Goal: Task Accomplishment & Management: Manage account settings

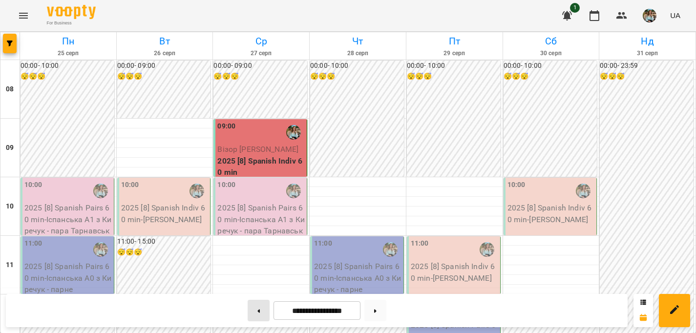
click at [255, 315] on button at bounding box center [259, 311] width 22 height 22
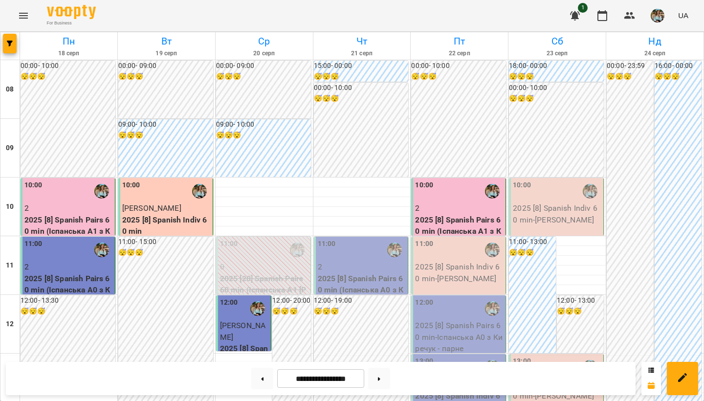
click at [348, 262] on p "2" at bounding box center [362, 267] width 88 height 12
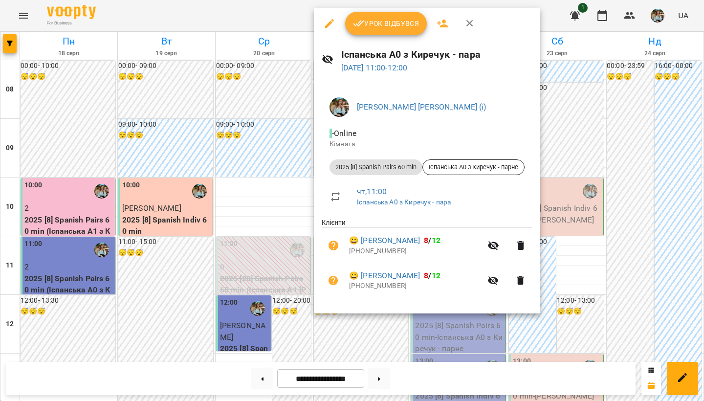
click at [381, 333] on div at bounding box center [352, 200] width 704 height 401
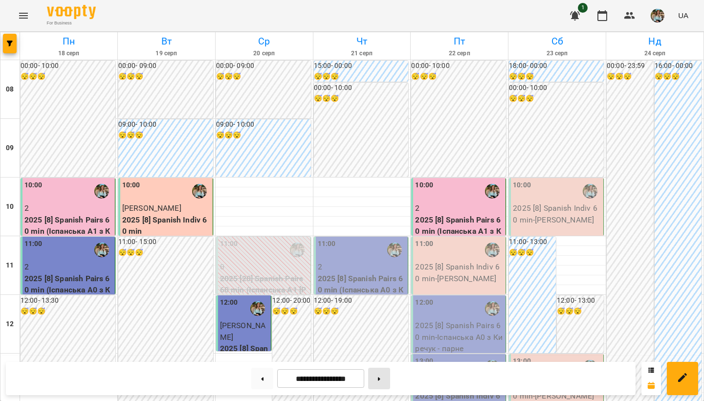
click at [386, 333] on button at bounding box center [379, 379] width 22 height 22
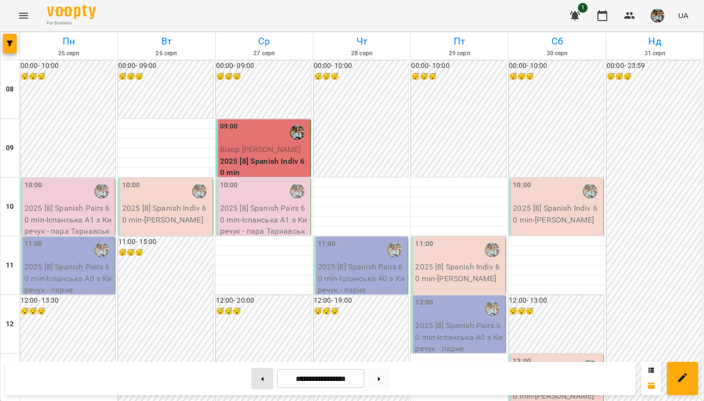
click at [259, 333] on button at bounding box center [262, 379] width 22 height 22
type input "**********"
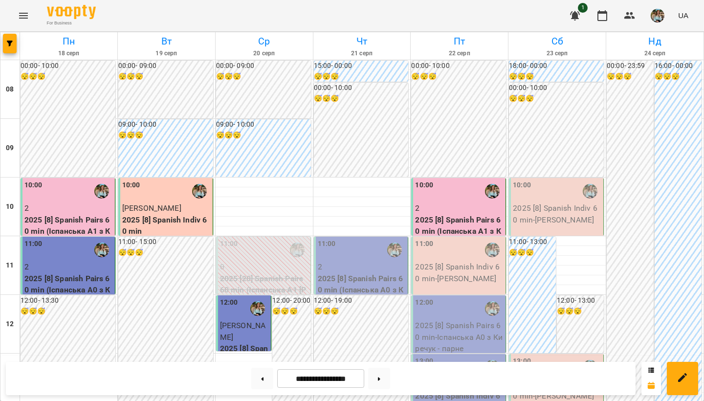
scroll to position [69, 0]
click at [336, 239] on div "11:00" at bounding box center [362, 250] width 88 height 22
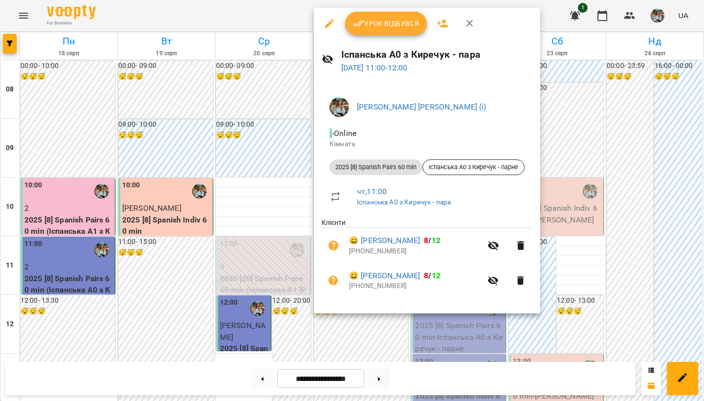
click at [374, 26] on span "Урок відбувся" at bounding box center [386, 24] width 66 height 12
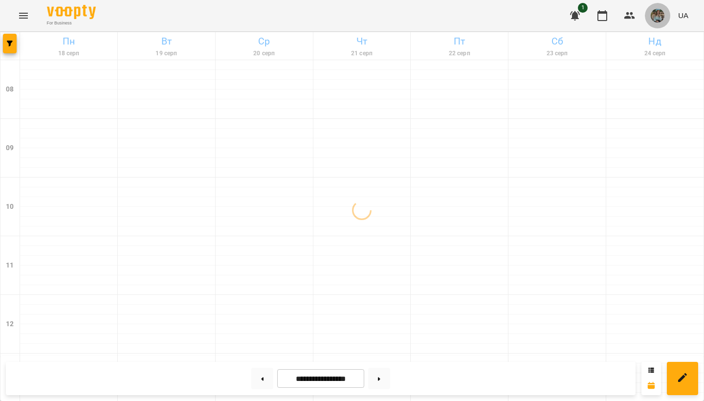
click at [658, 15] on img "button" at bounding box center [658, 16] width 14 height 14
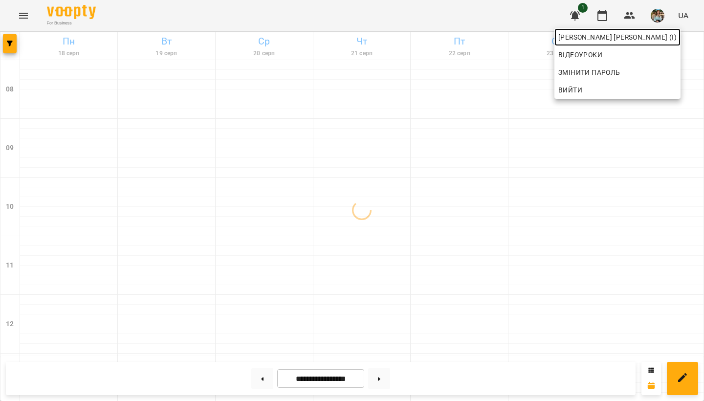
click at [637, 39] on span "[PERSON_NAME] [PERSON_NAME] (і)" at bounding box center [617, 37] width 118 height 12
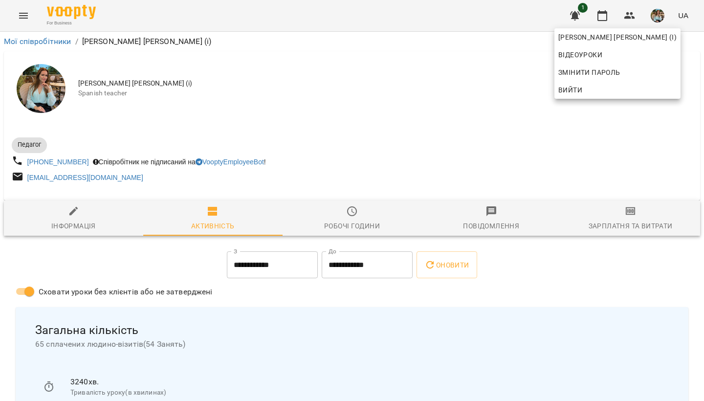
click at [478, 93] on div at bounding box center [352, 200] width 704 height 401
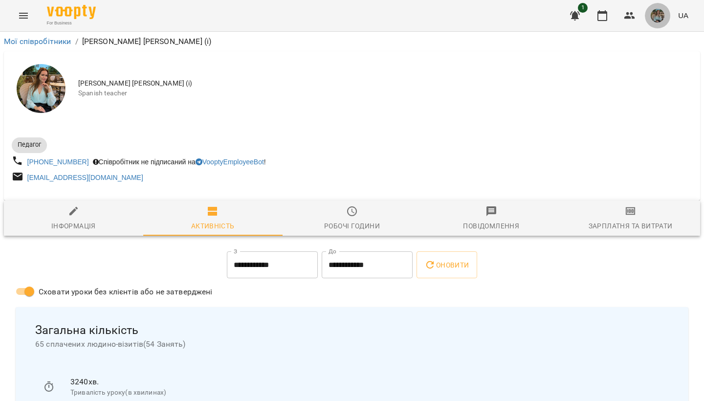
click at [659, 13] on img "button" at bounding box center [658, 16] width 14 height 14
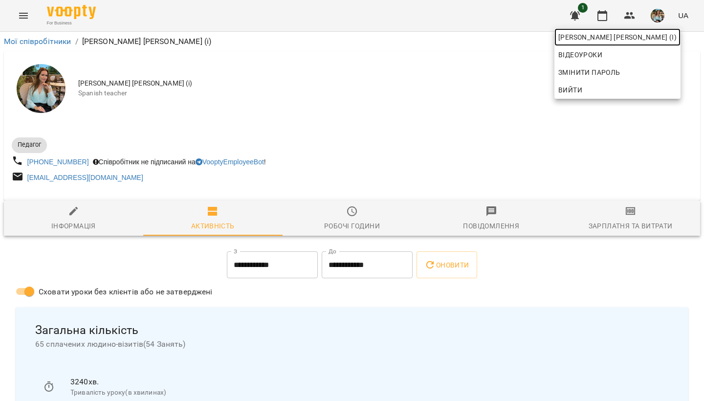
click at [615, 37] on span "[PERSON_NAME] [PERSON_NAME] (і)" at bounding box center [617, 37] width 118 height 12
click at [355, 115] on div at bounding box center [352, 200] width 704 height 401
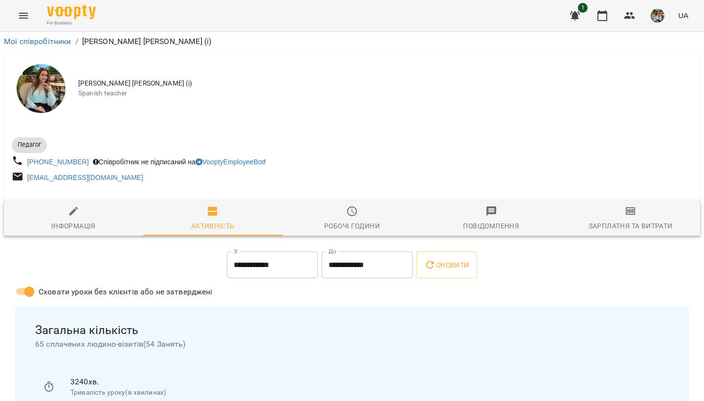
click at [654, 19] on img "button" at bounding box center [658, 16] width 14 height 14
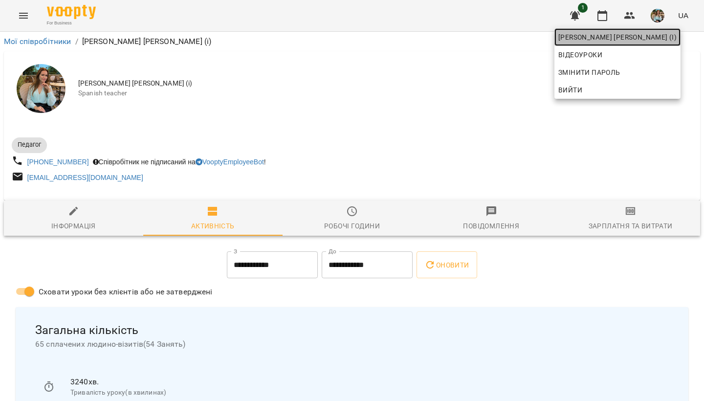
click at [650, 42] on span "[PERSON_NAME] [PERSON_NAME] (і)" at bounding box center [617, 37] width 118 height 12
click at [452, 101] on div at bounding box center [352, 200] width 704 height 401
